Goal: Information Seeking & Learning: Learn about a topic

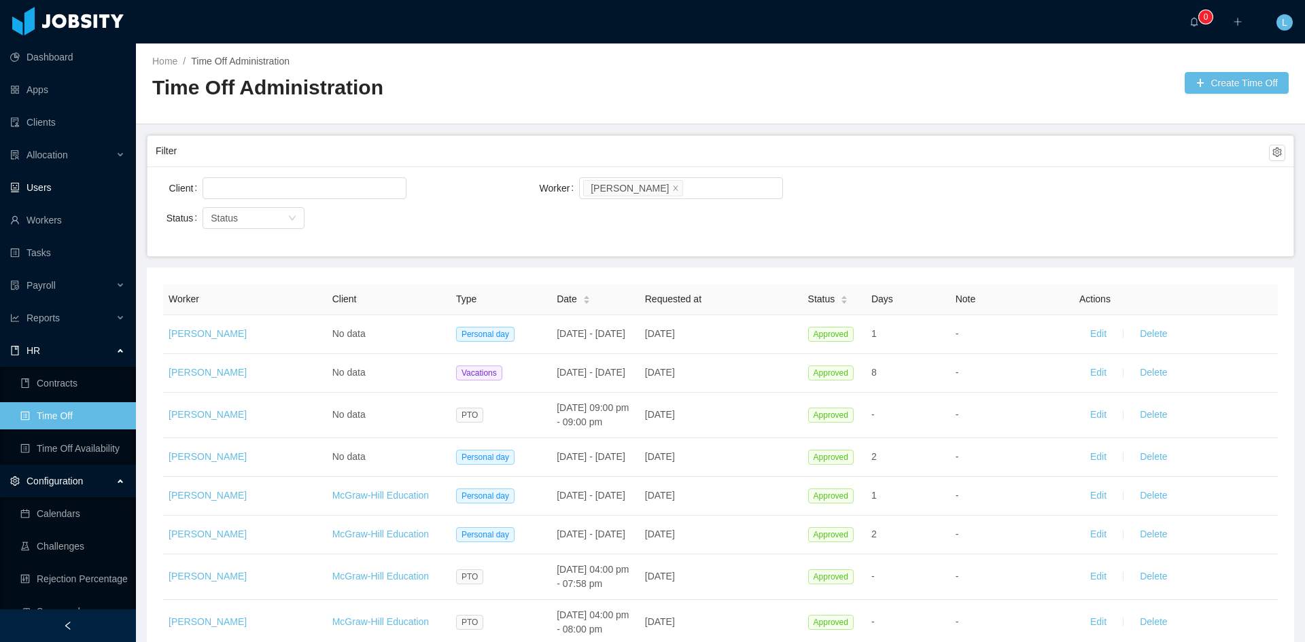
scroll to position [802, 0]
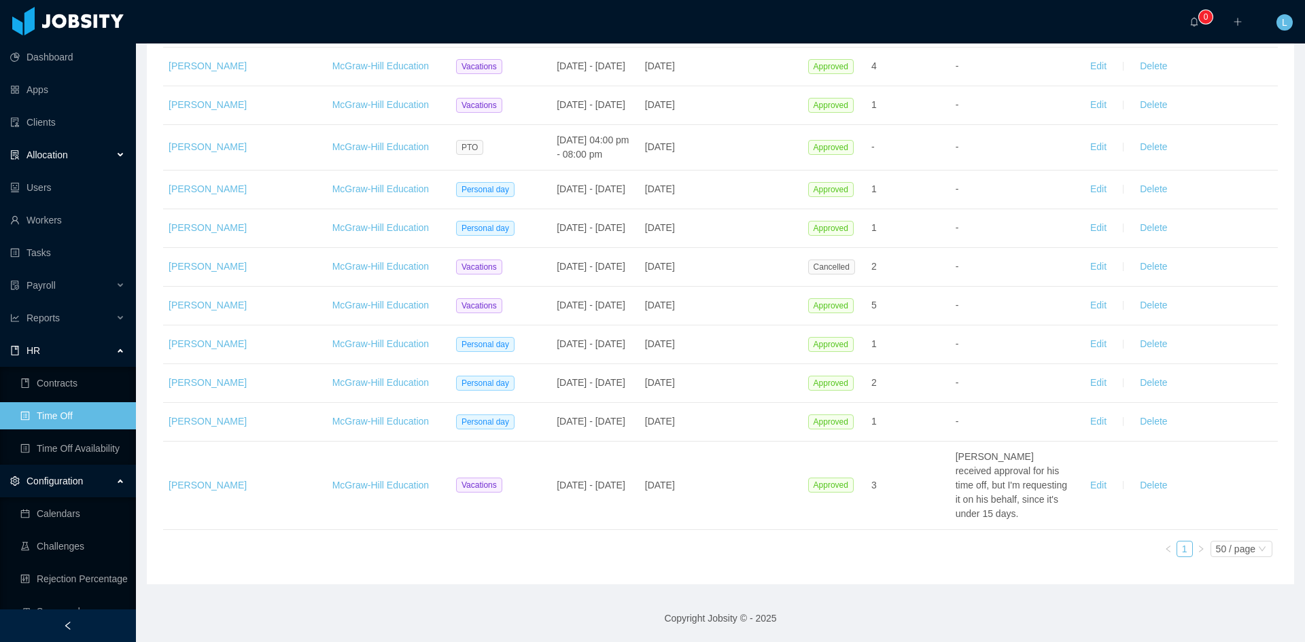
click at [51, 158] on span "Allocation" at bounding box center [46, 154] width 41 height 11
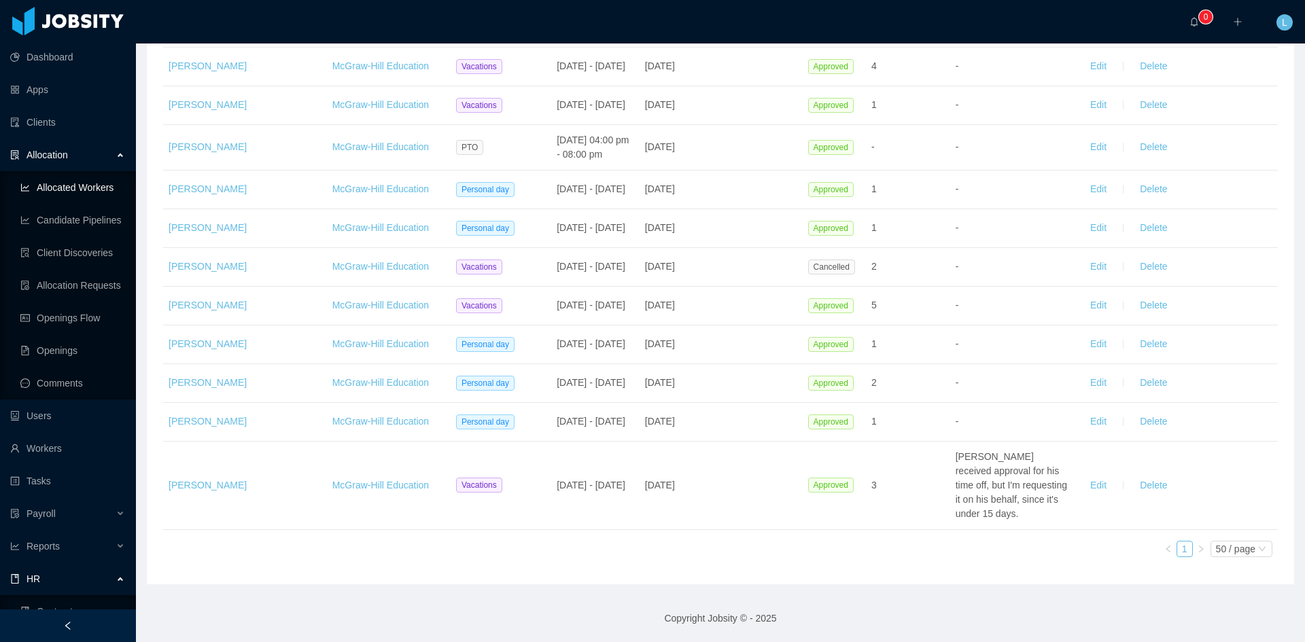
click at [79, 183] on link "Allocated Workers" at bounding box center [72, 187] width 105 height 27
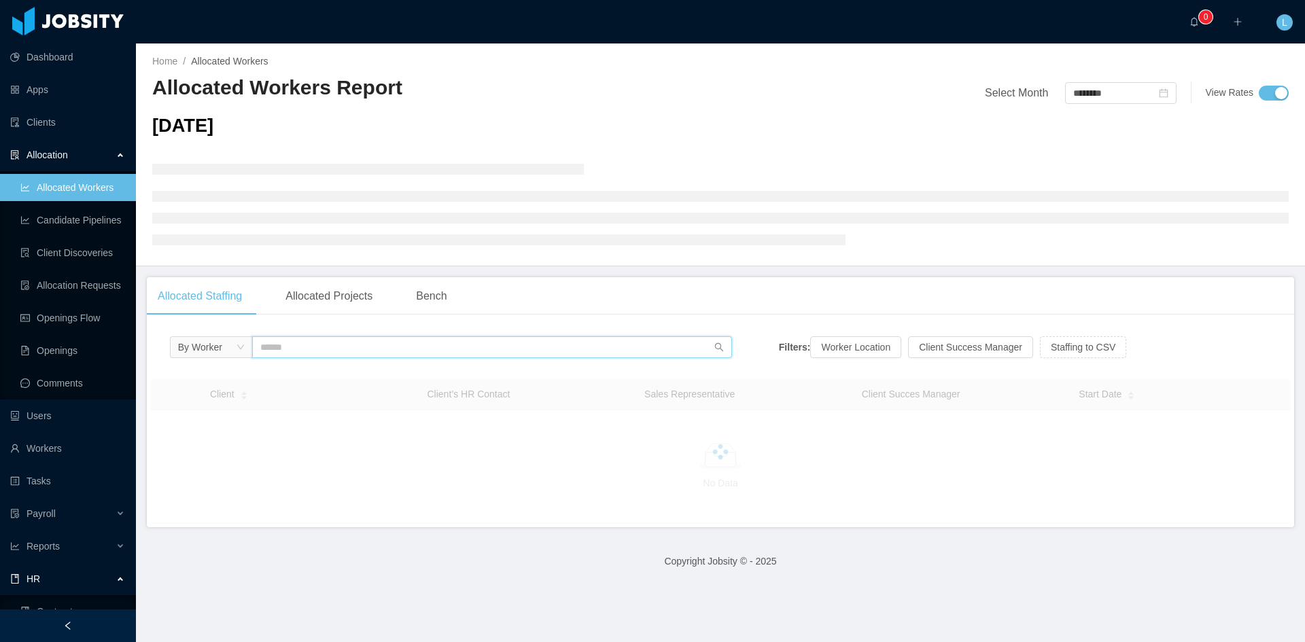
click at [315, 338] on input "text" at bounding box center [492, 347] width 480 height 22
type input "**********"
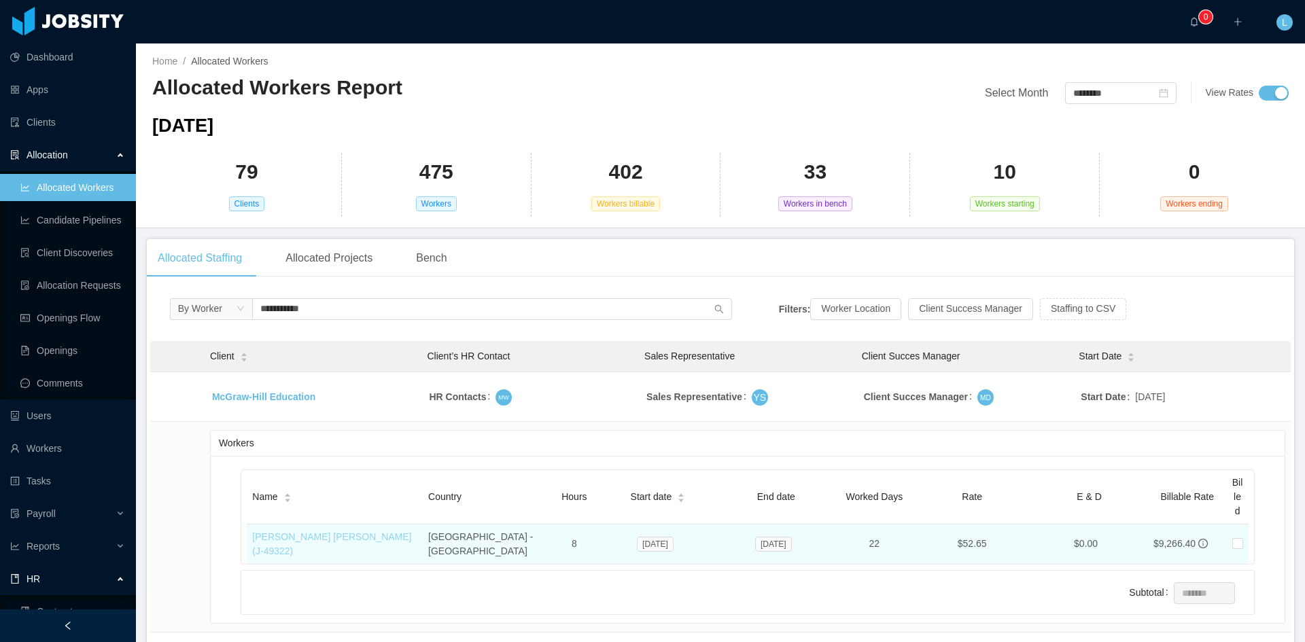
click at [386, 535] on link "[PERSON_NAME] [PERSON_NAME] (J- 49322 )" at bounding box center [331, 543] width 159 height 25
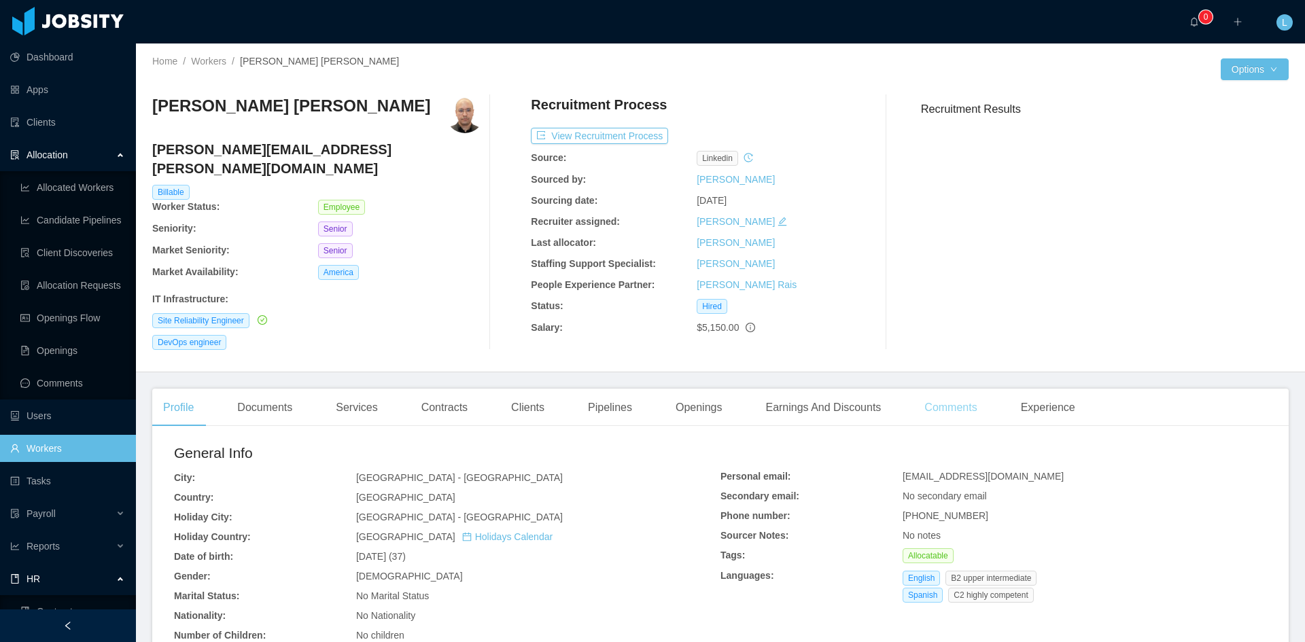
click at [959, 391] on div "Comments" at bounding box center [950, 408] width 74 height 38
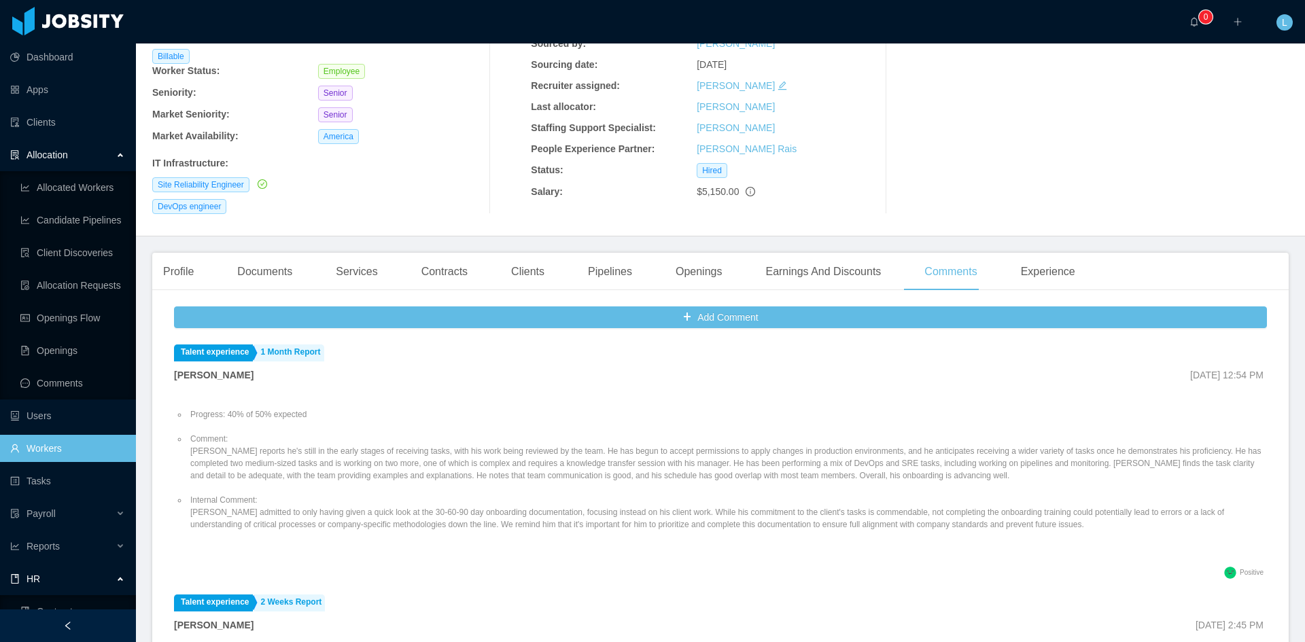
scroll to position [68, 0]
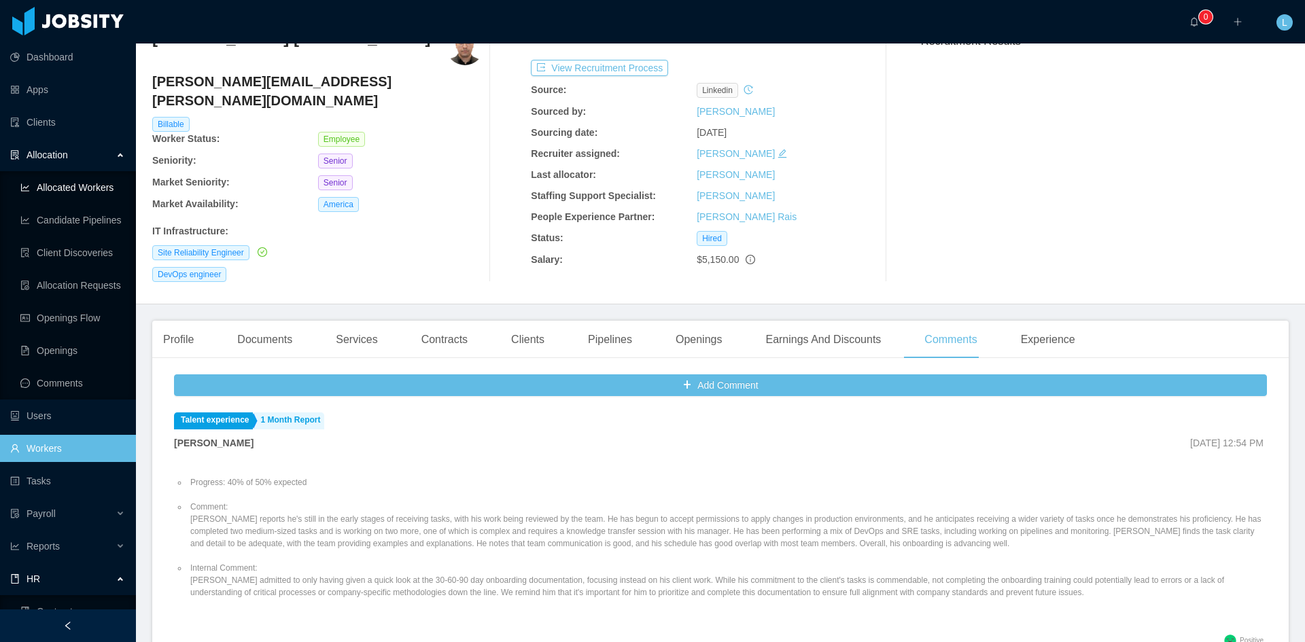
click at [92, 194] on link "Allocated Workers" at bounding box center [72, 187] width 105 height 27
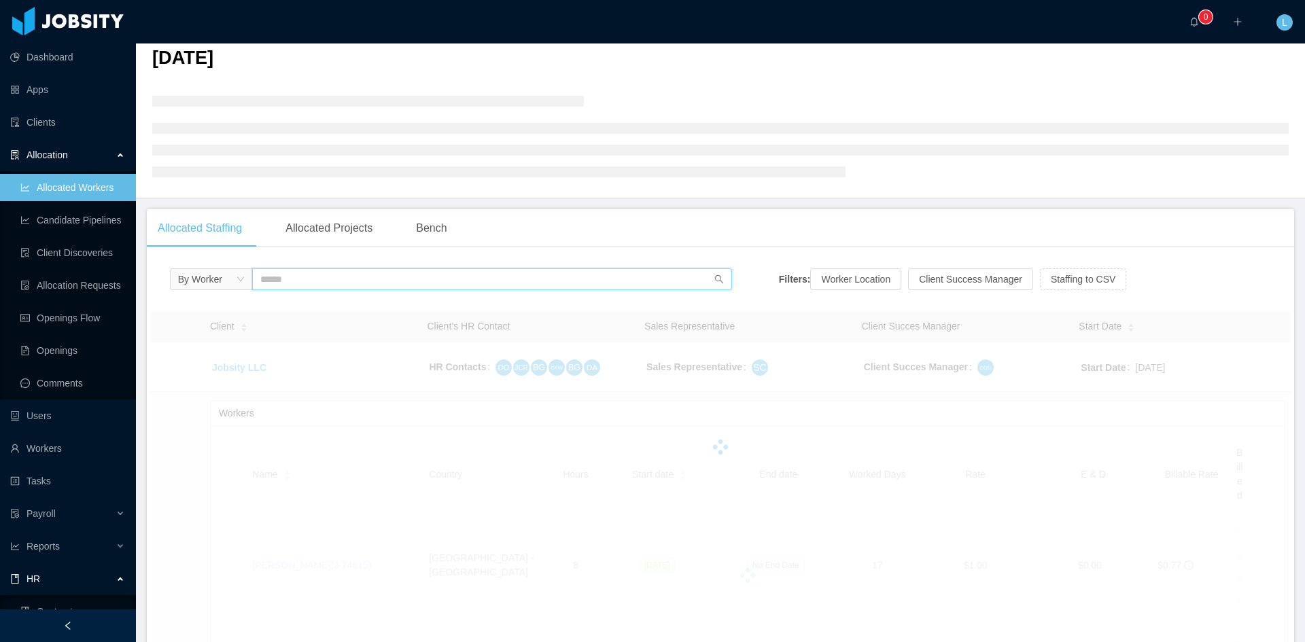
click at [303, 281] on input "text" at bounding box center [492, 279] width 480 height 22
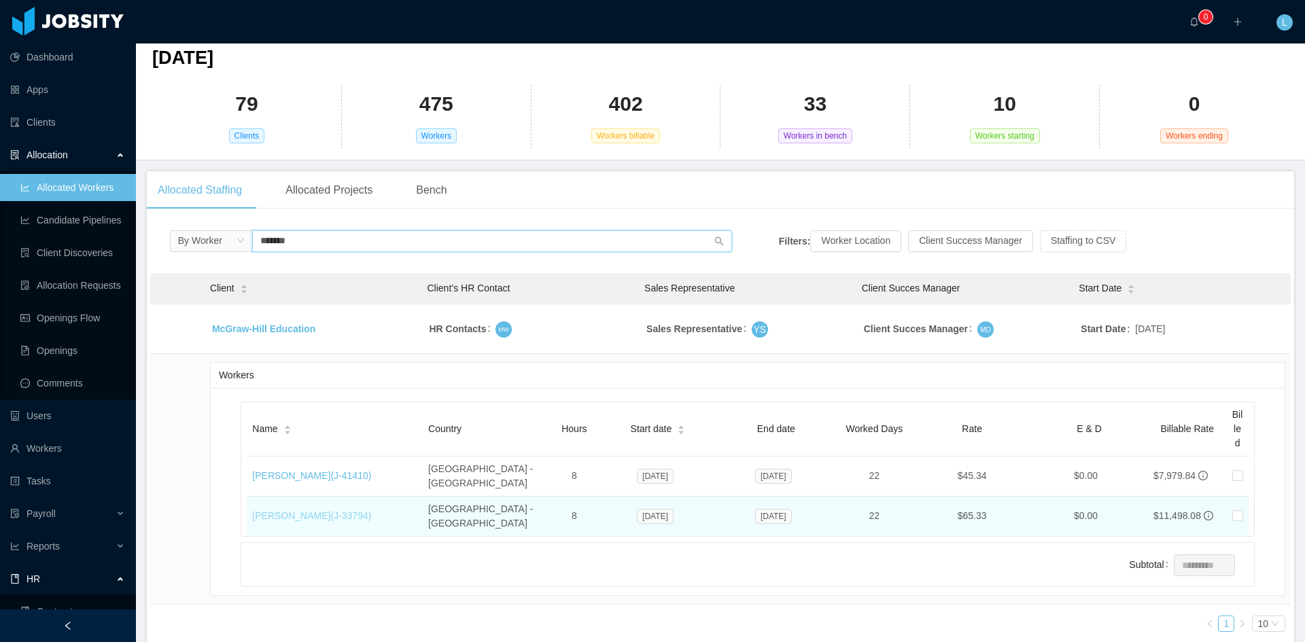
type input "*******"
click at [332, 510] on link "[PERSON_NAME] (J- 33794 )" at bounding box center [311, 515] width 119 height 11
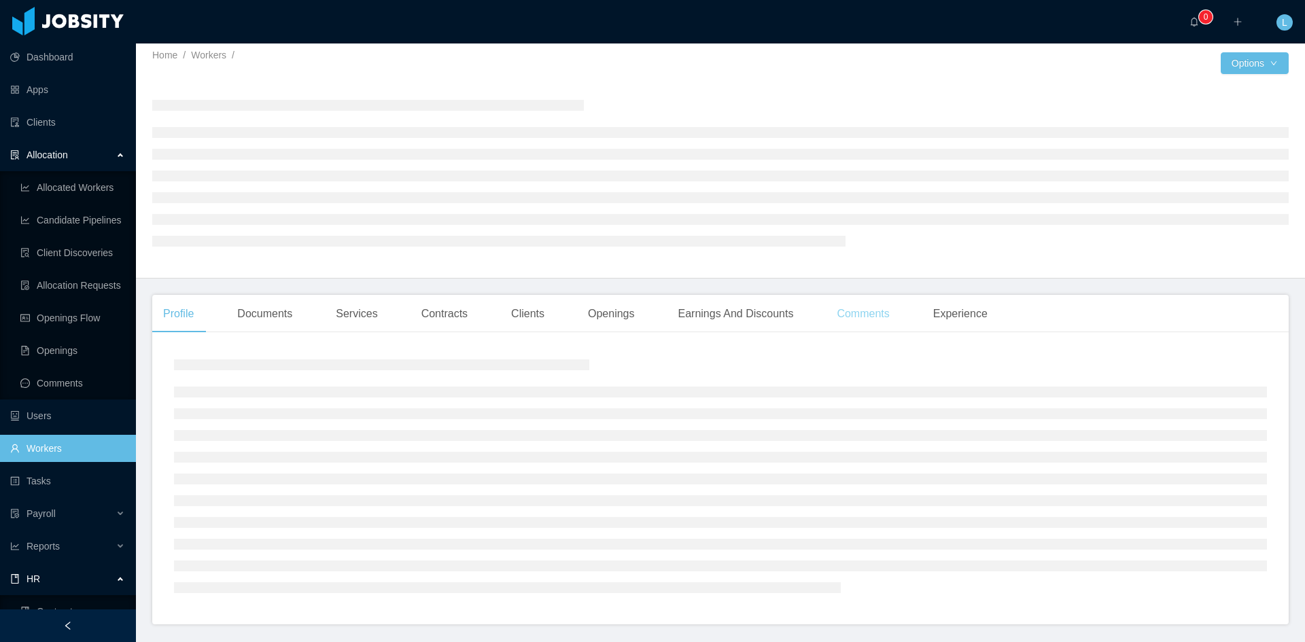
click at [845, 319] on div "Comments" at bounding box center [863, 314] width 74 height 38
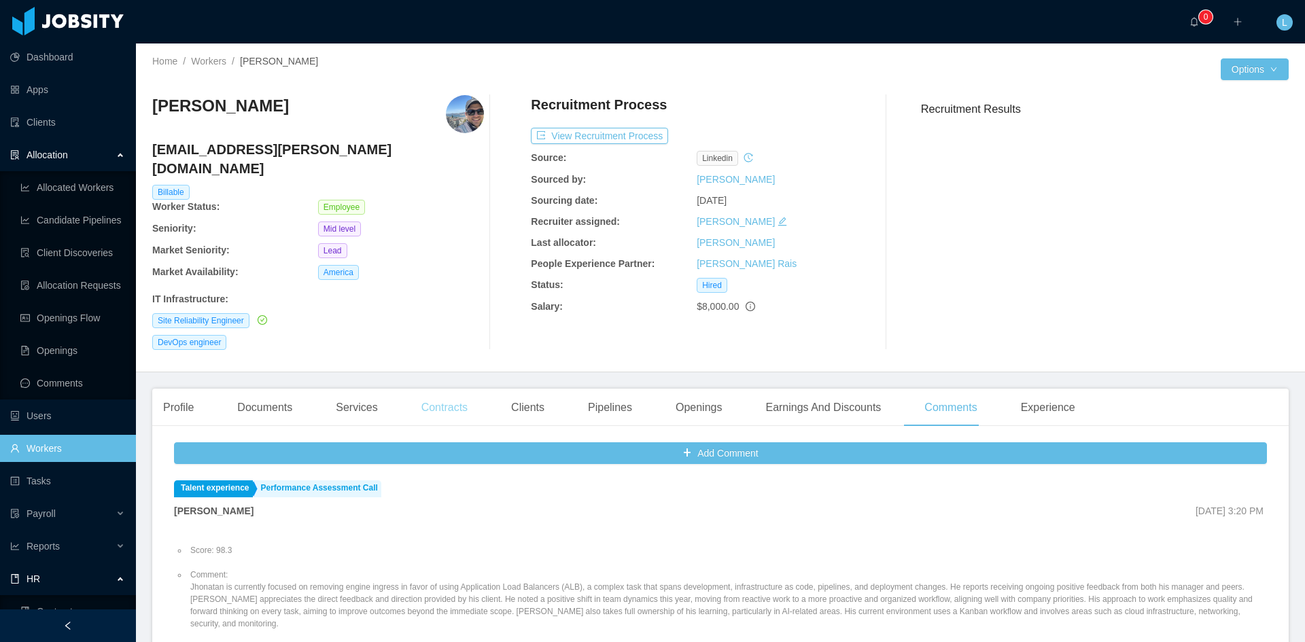
click at [460, 389] on div "Contracts" at bounding box center [444, 408] width 68 height 38
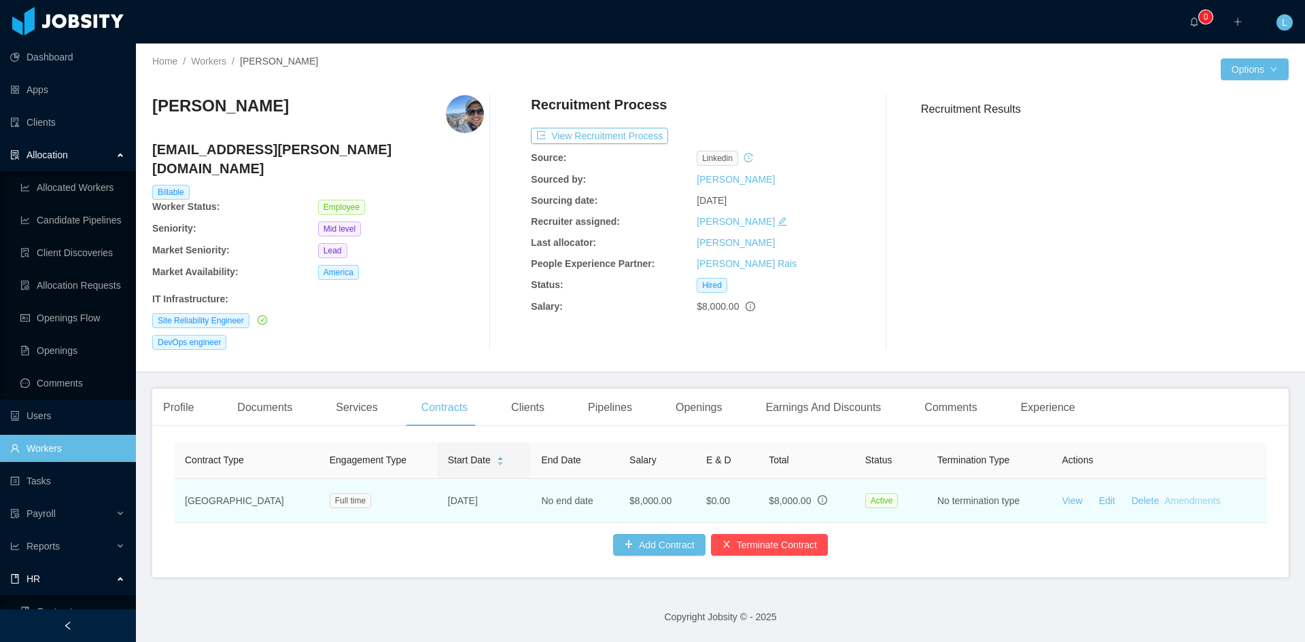
click at [1166, 495] on link "Amendments" at bounding box center [1192, 500] width 56 height 11
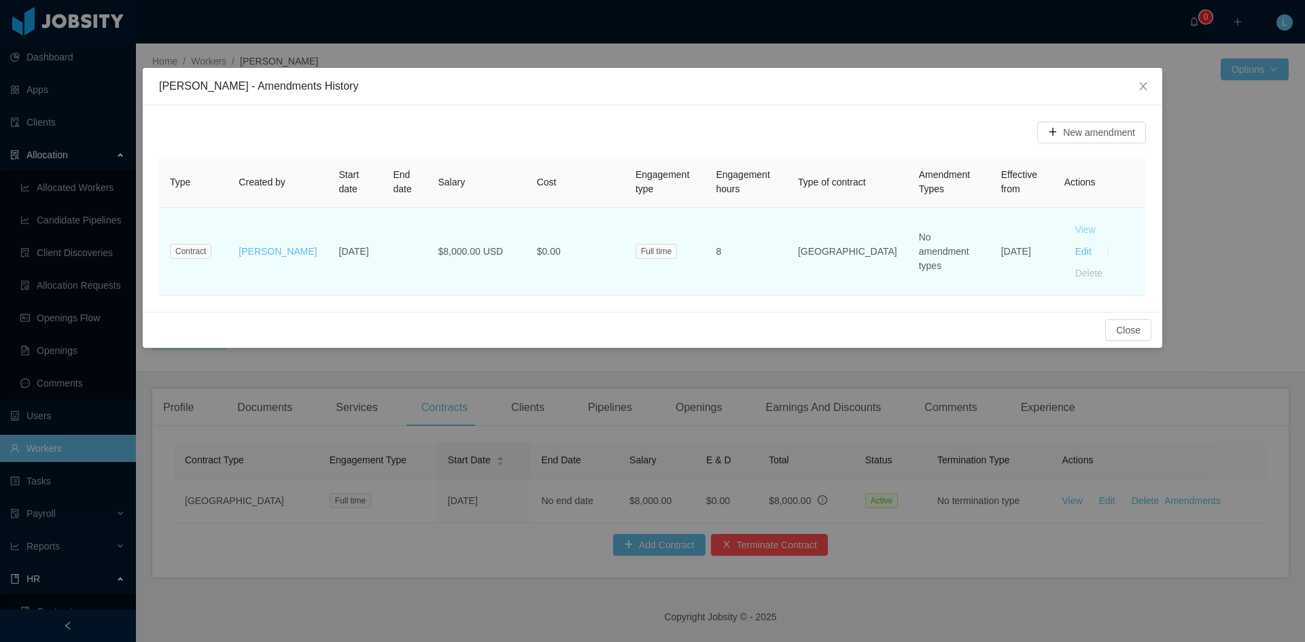
click at [1064, 229] on button "View" at bounding box center [1085, 230] width 42 height 22
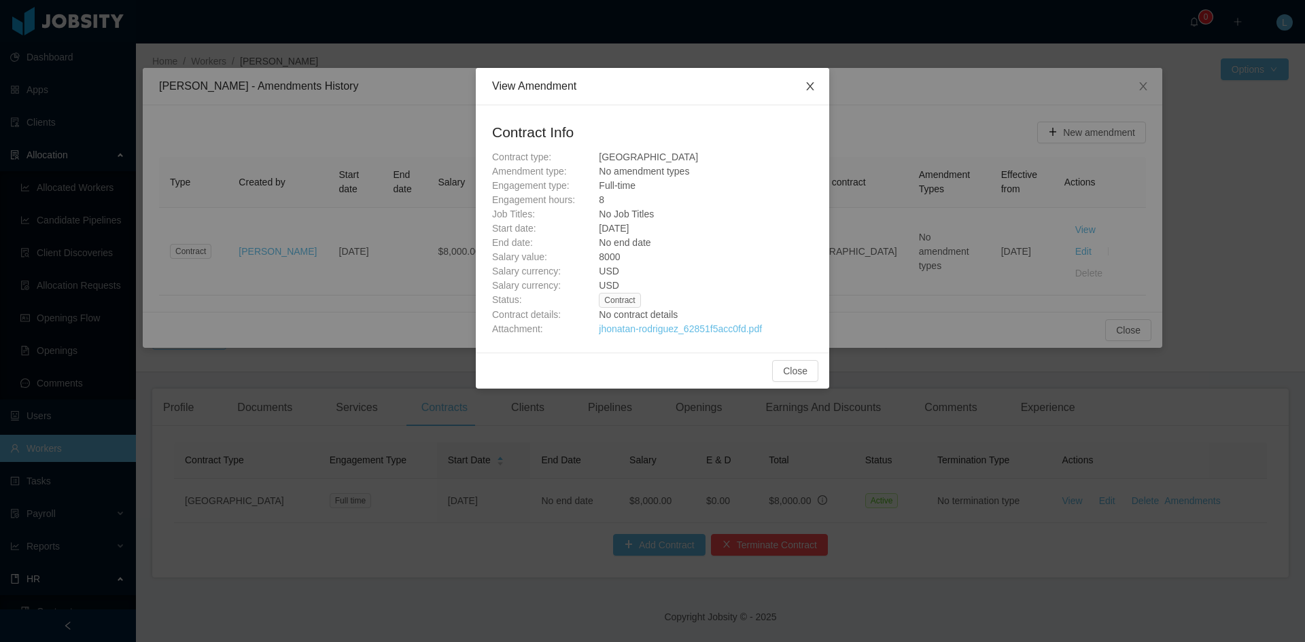
click at [813, 84] on icon "icon: close" at bounding box center [809, 86] width 11 height 11
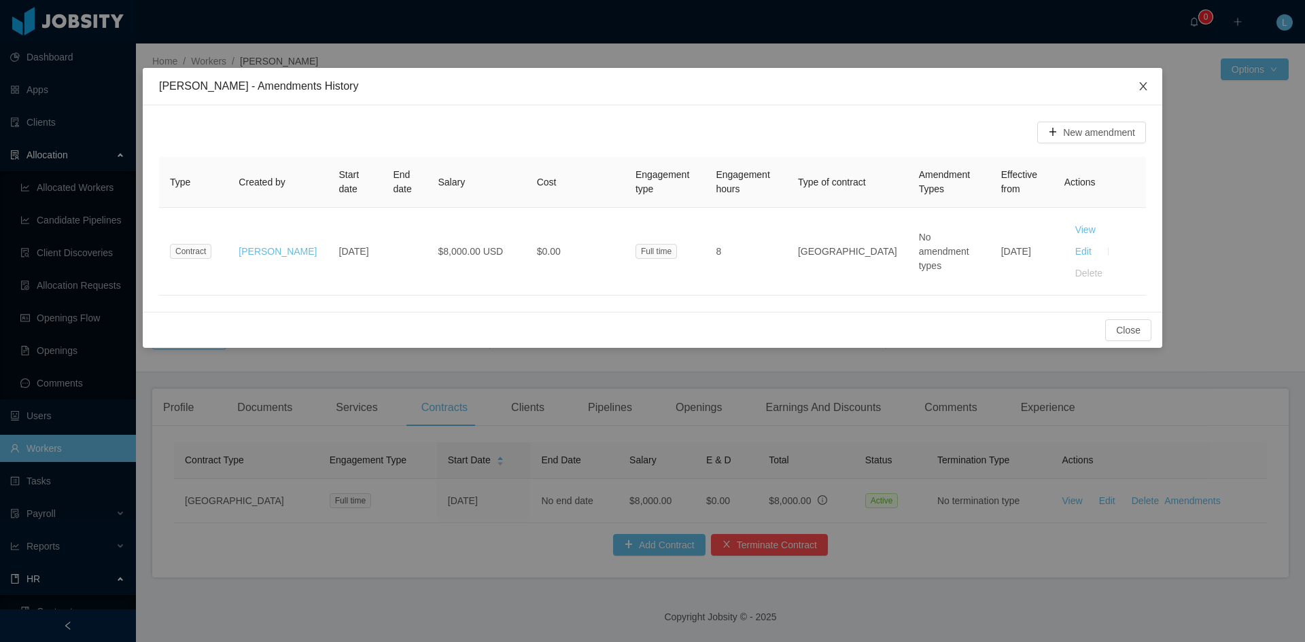
click at [1144, 78] on span "Close" at bounding box center [1143, 87] width 38 height 38
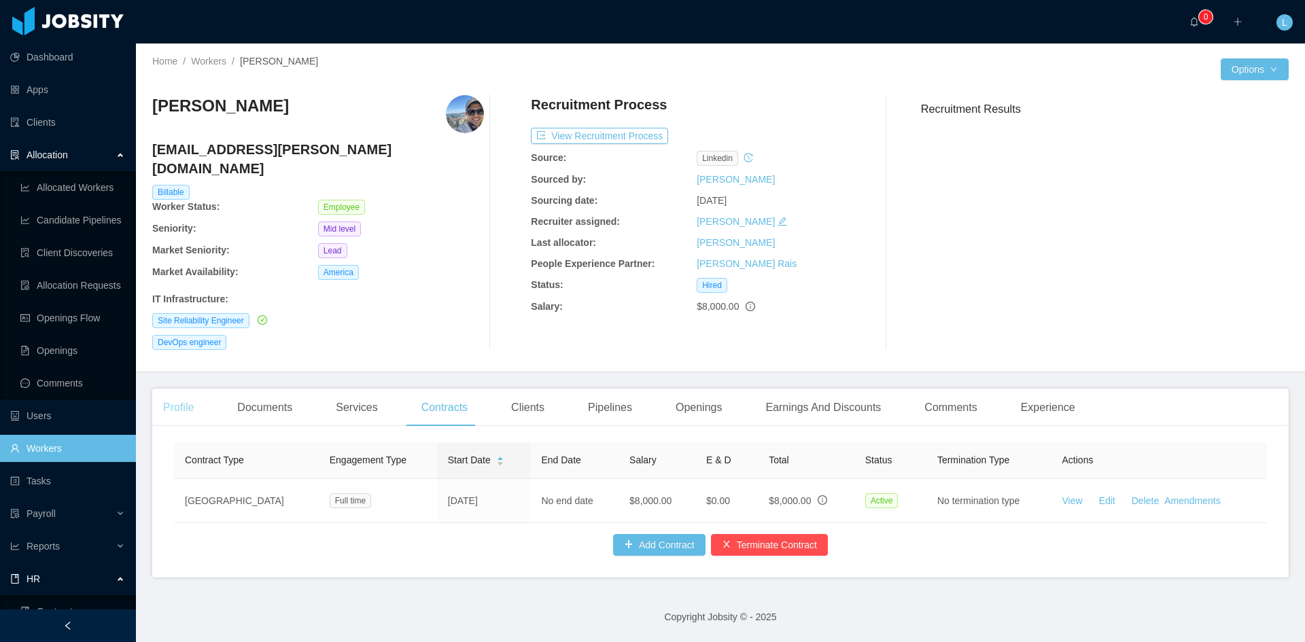
click at [194, 389] on div "Profile" at bounding box center [178, 408] width 52 height 38
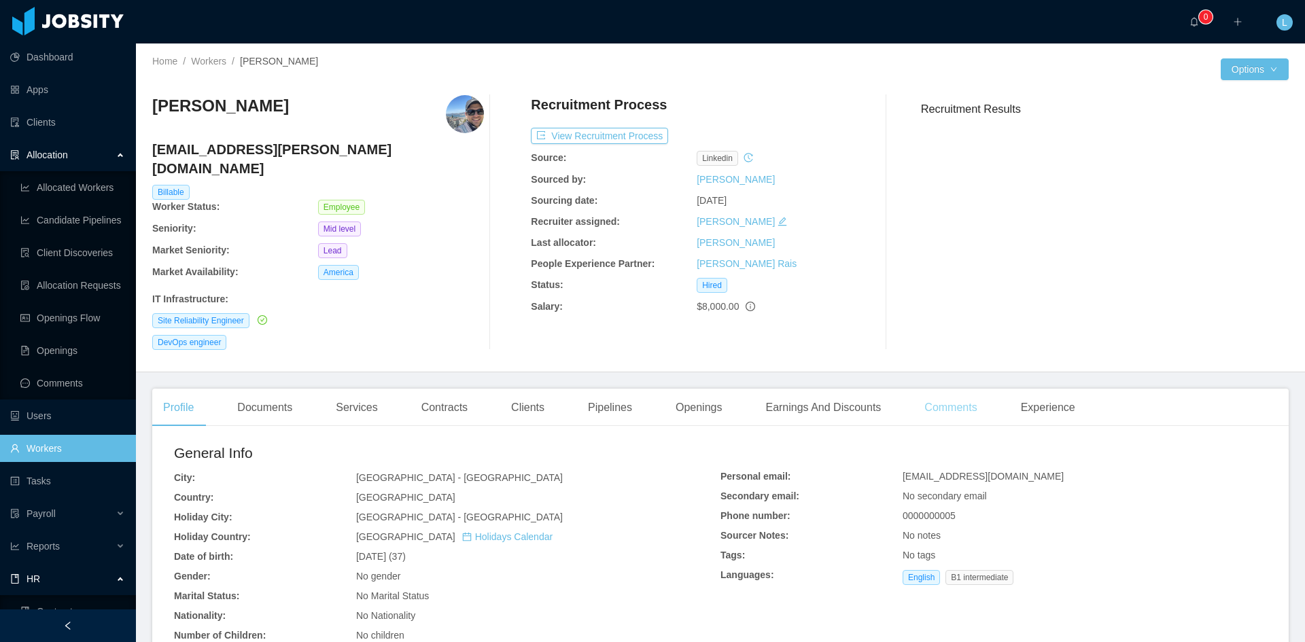
click at [929, 389] on div "Comments" at bounding box center [950, 408] width 74 height 38
